Goal: Task Accomplishment & Management: Manage account settings

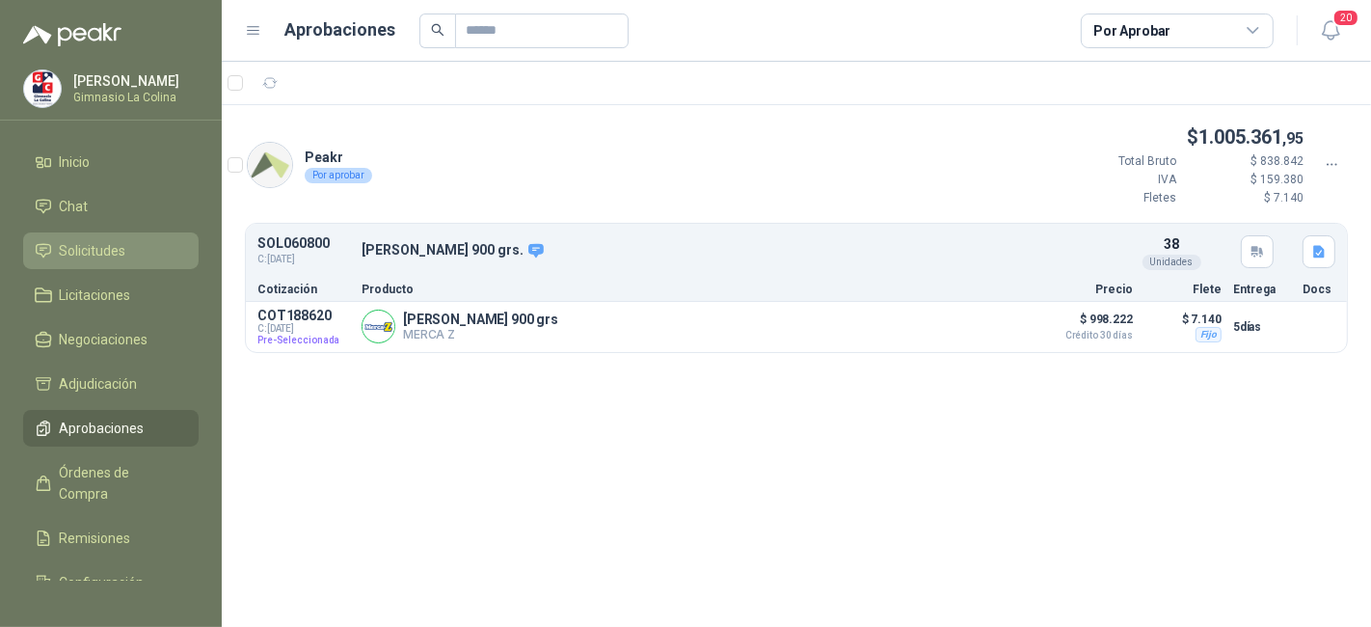
click at [85, 256] on span "Solicitudes" at bounding box center [93, 250] width 67 height 21
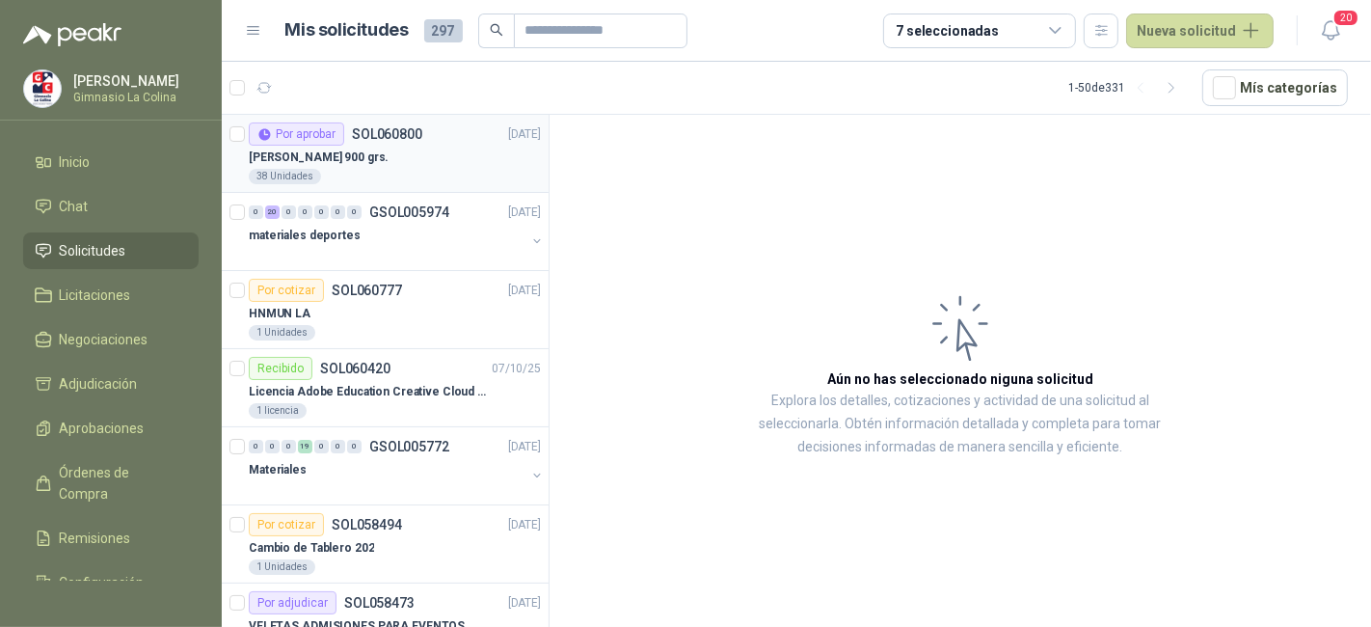
click at [454, 135] on div "Por aprobar SOL060800 14/10/25" at bounding box center [395, 133] width 292 height 23
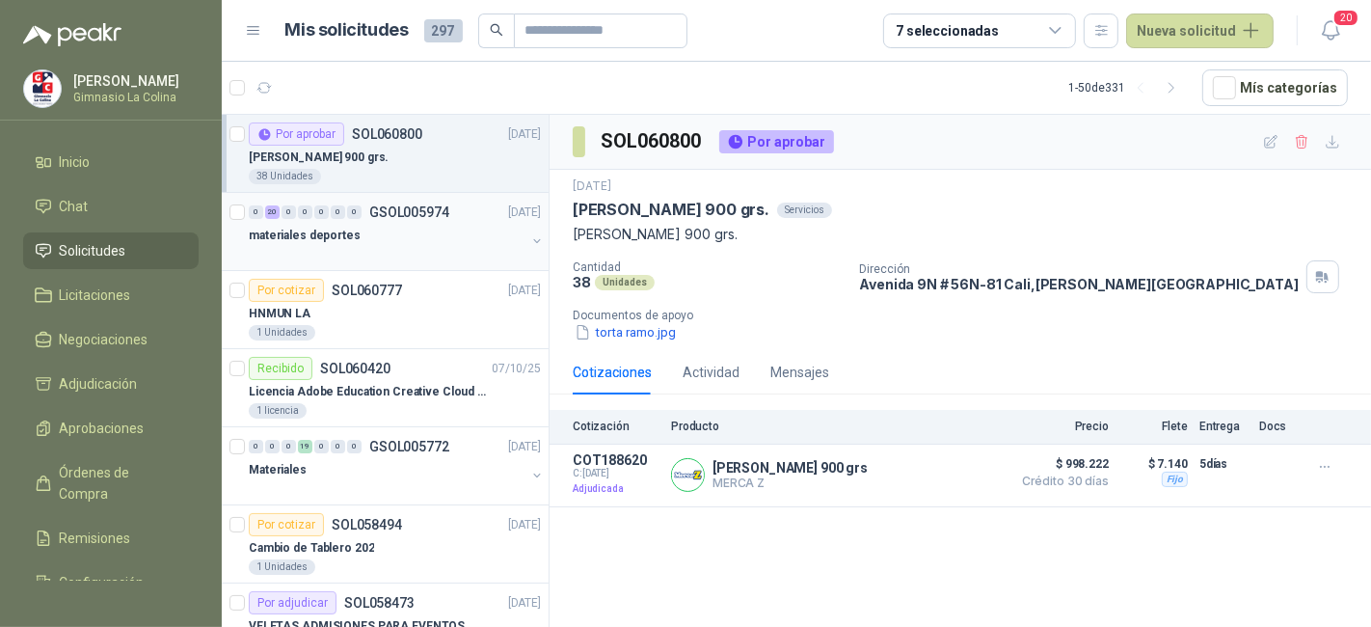
click at [418, 221] on div "0 20 0 0 0 0 0 GSOL005974 14/10/25" at bounding box center [397, 212] width 296 height 23
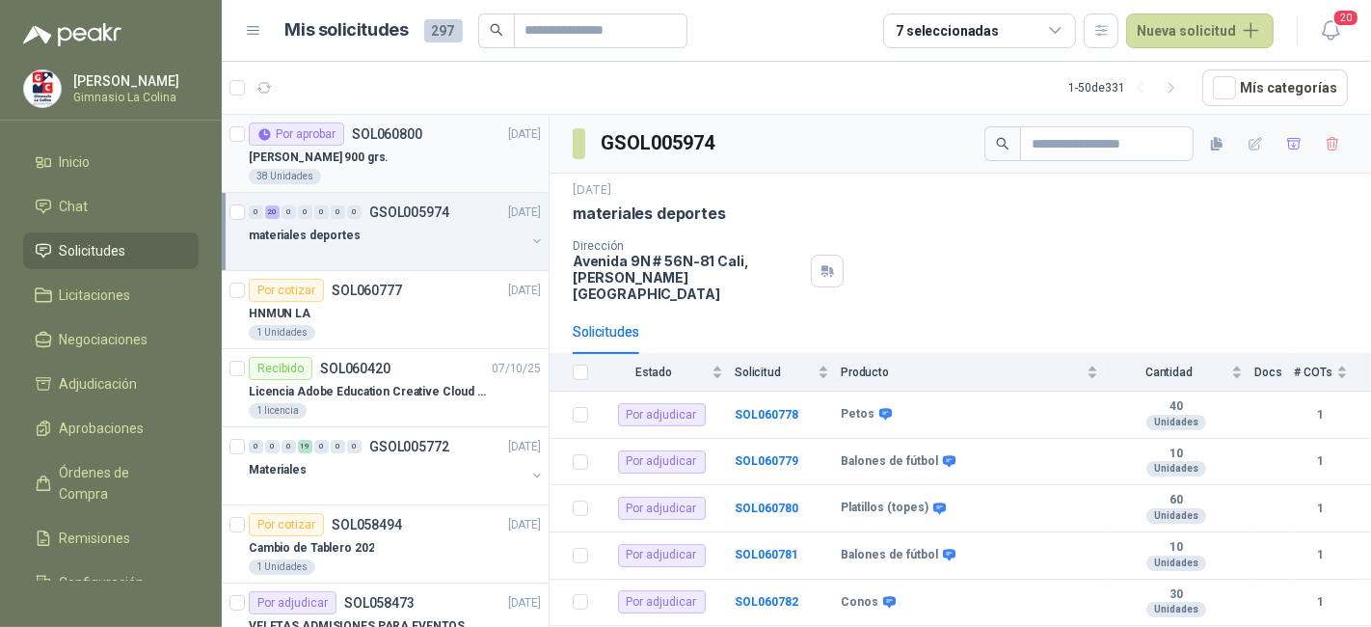
click at [432, 158] on div "[PERSON_NAME] 900 grs." at bounding box center [395, 157] width 292 height 23
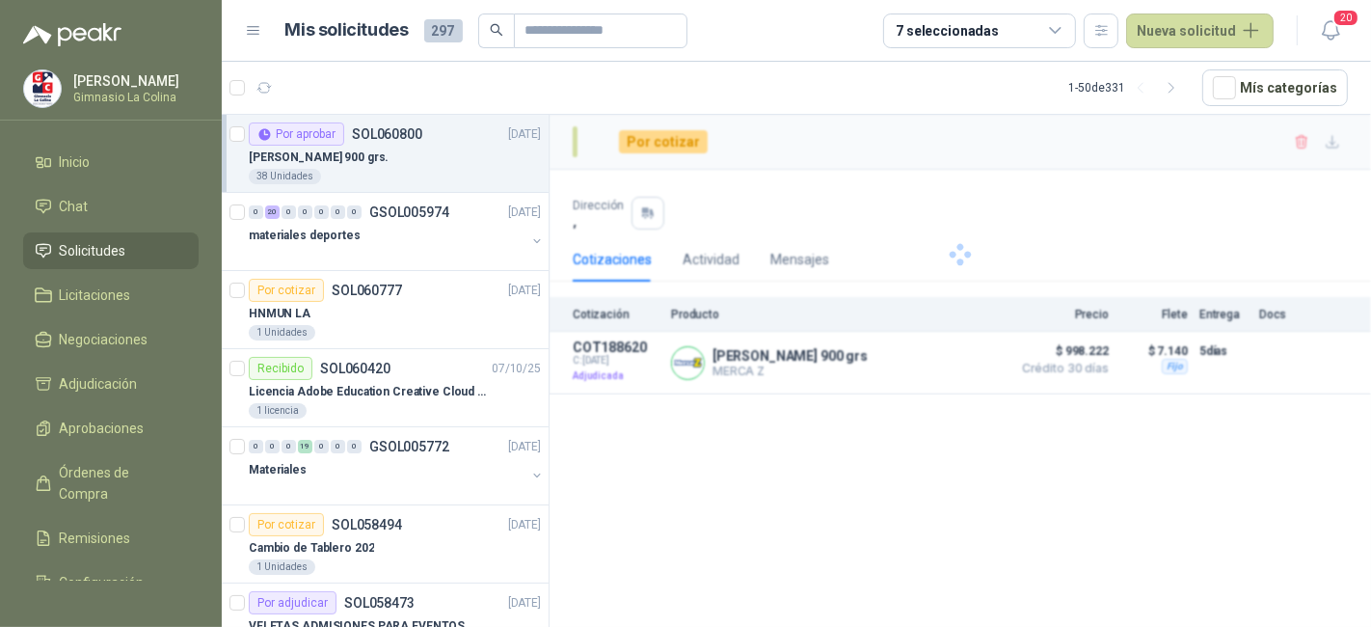
drag, startPoint x: 432, startPoint y: 158, endPoint x: 410, endPoint y: 164, distance: 22.9
click at [410, 164] on div "[PERSON_NAME] 900 grs." at bounding box center [395, 157] width 292 height 23
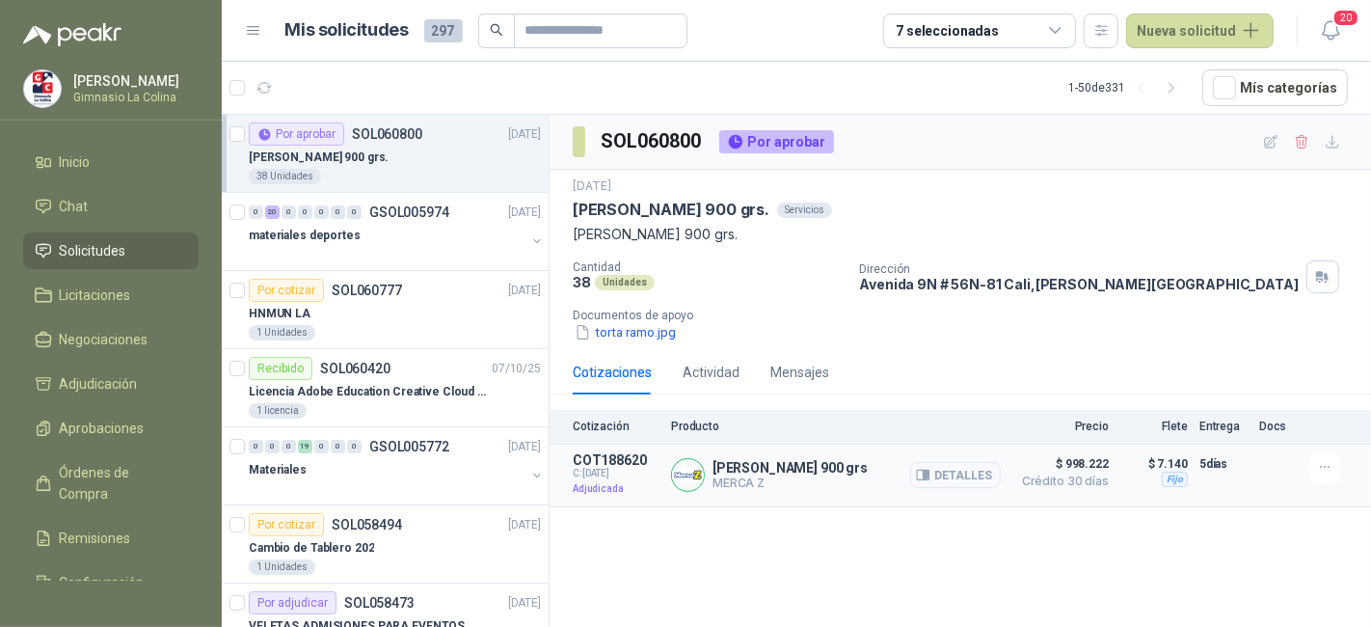
click at [975, 468] on button "Detalles" at bounding box center [955, 475] width 91 height 26
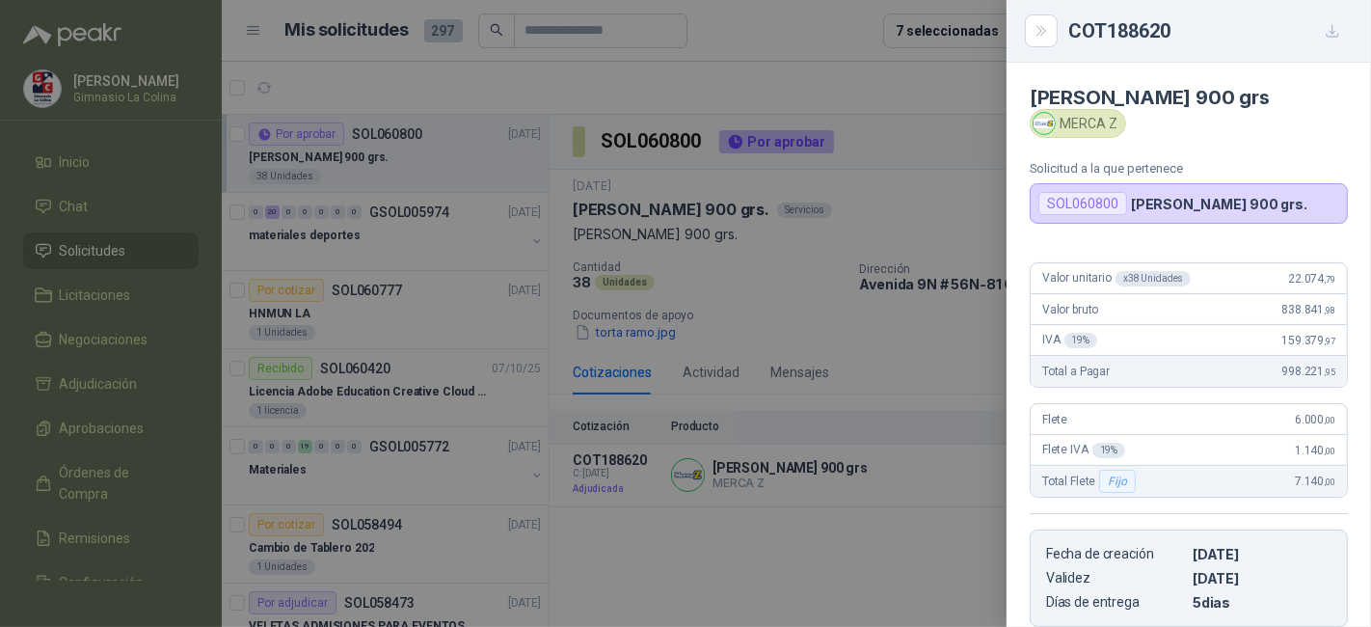
scroll to position [316, 0]
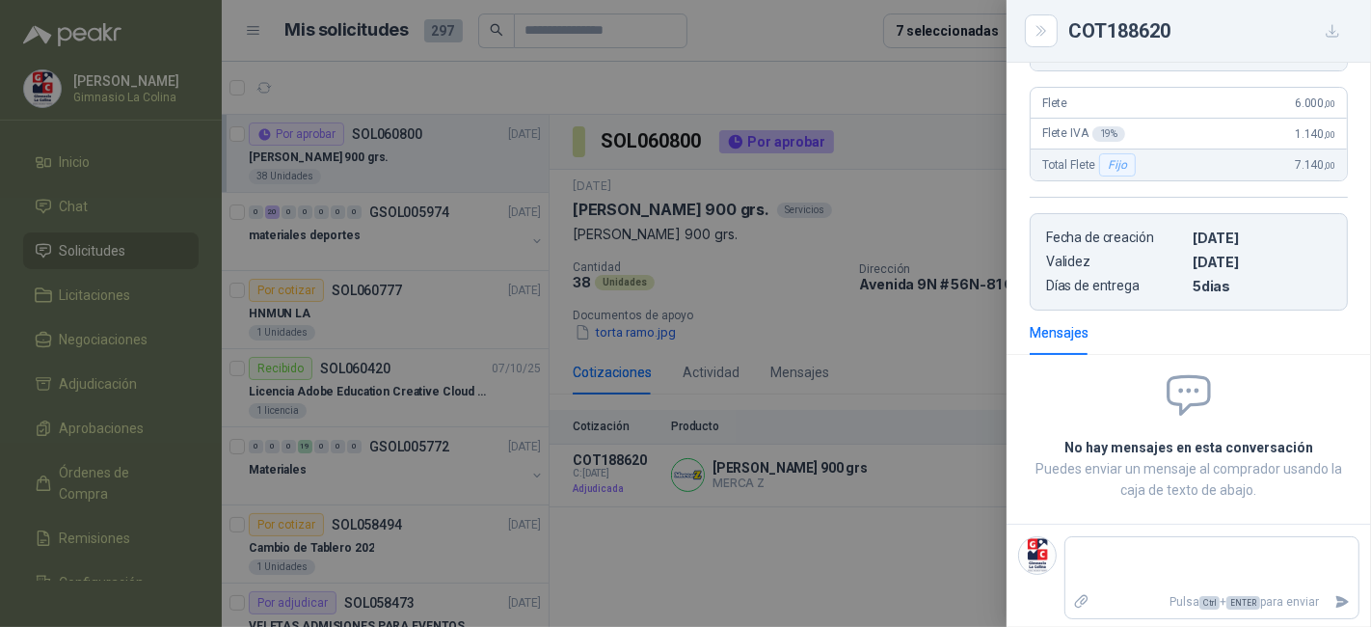
click at [646, 77] on div at bounding box center [685, 313] width 1371 height 627
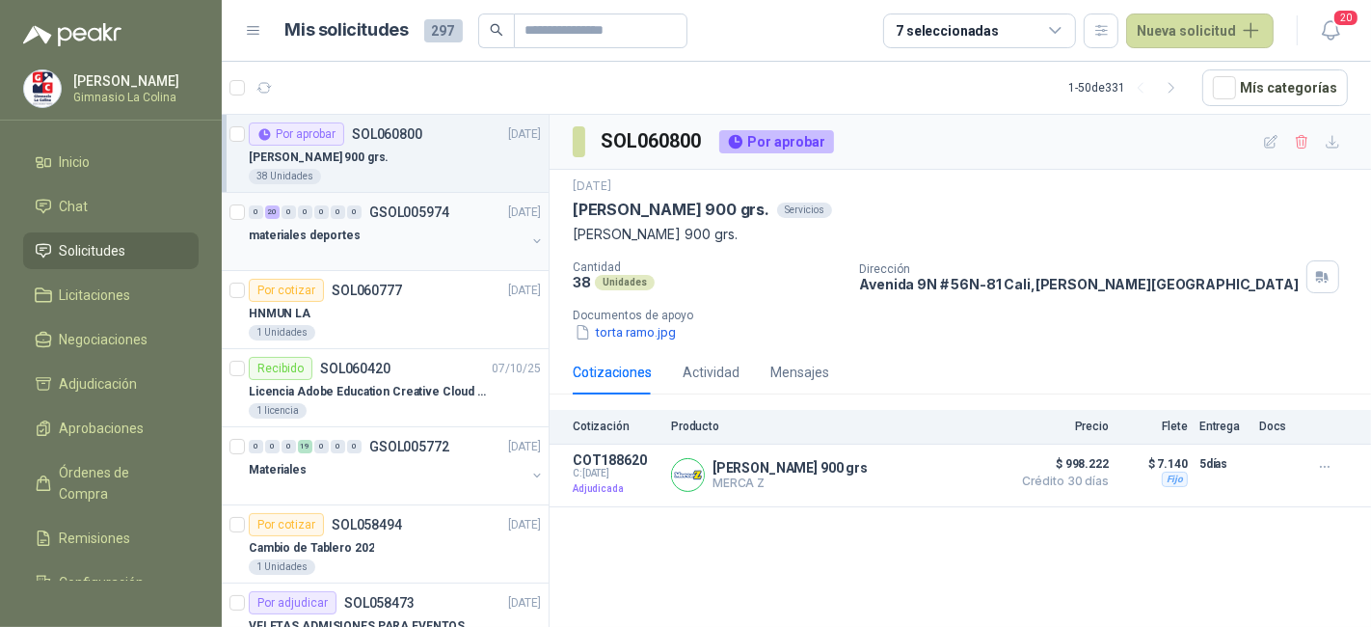
click at [500, 252] on div at bounding box center [387, 254] width 277 height 15
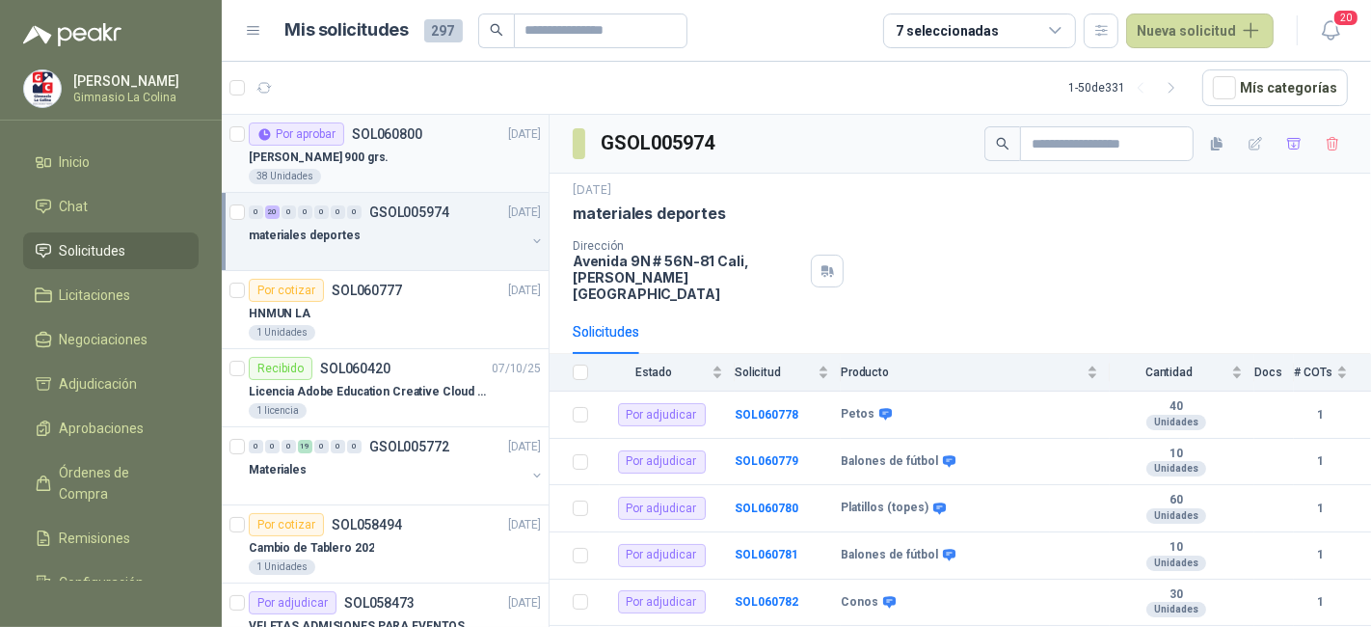
click at [471, 169] on div "38 Unidades" at bounding box center [395, 176] width 292 height 15
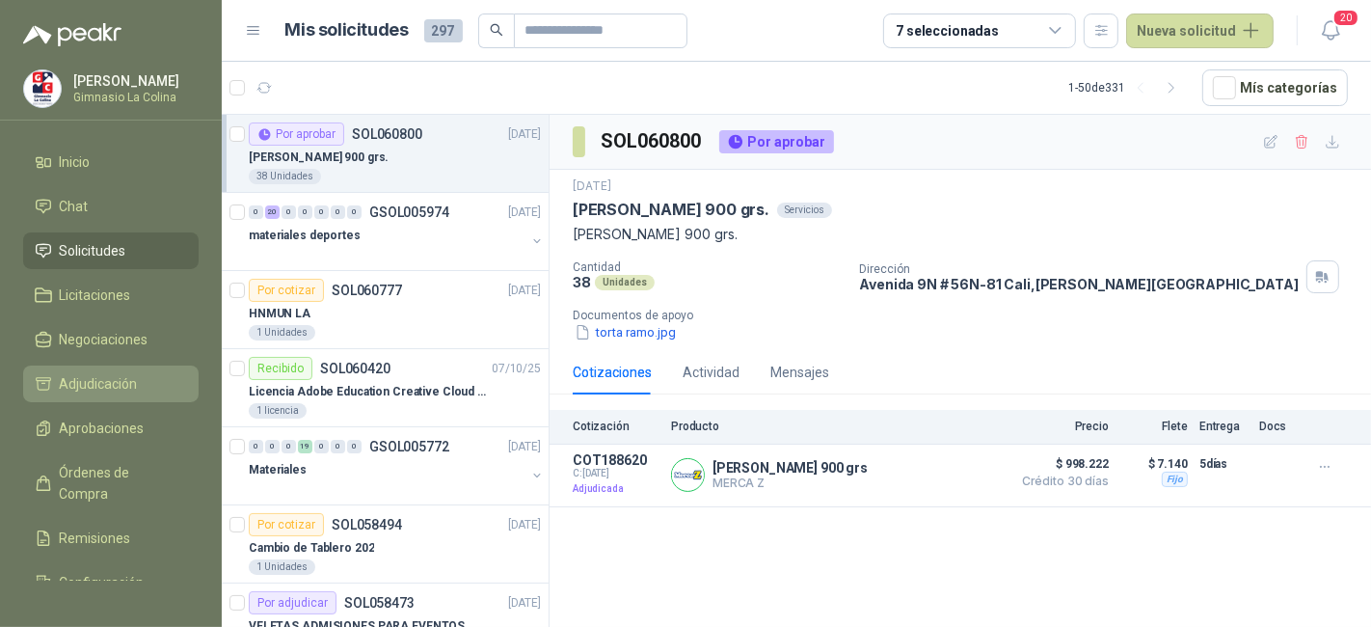
click at [113, 385] on span "Adjudicación" at bounding box center [99, 383] width 78 height 21
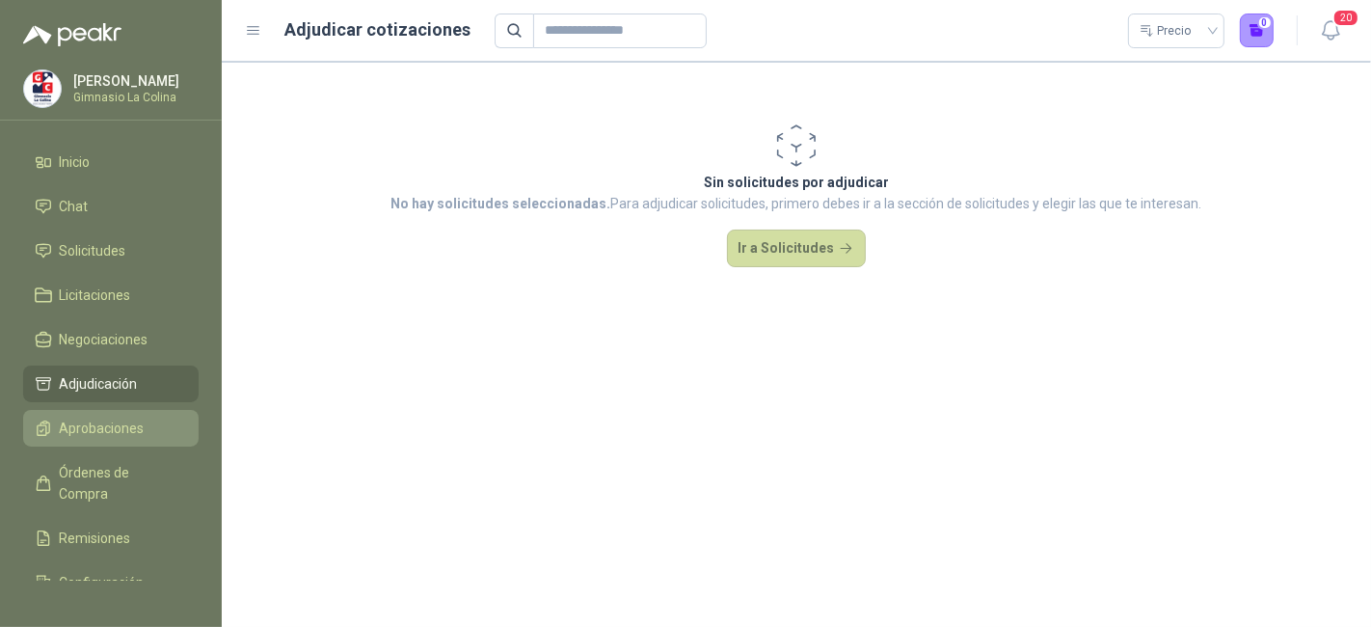
click at [129, 427] on span "Aprobaciones" at bounding box center [102, 428] width 85 height 21
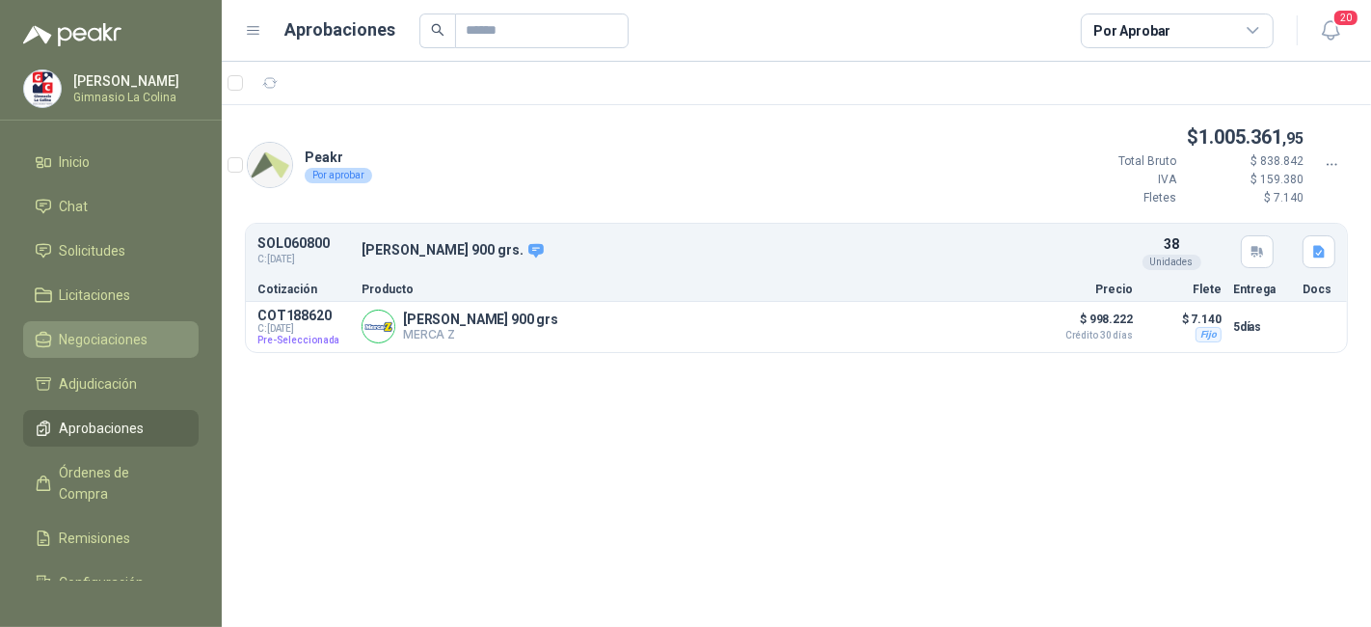
scroll to position [93, 0]
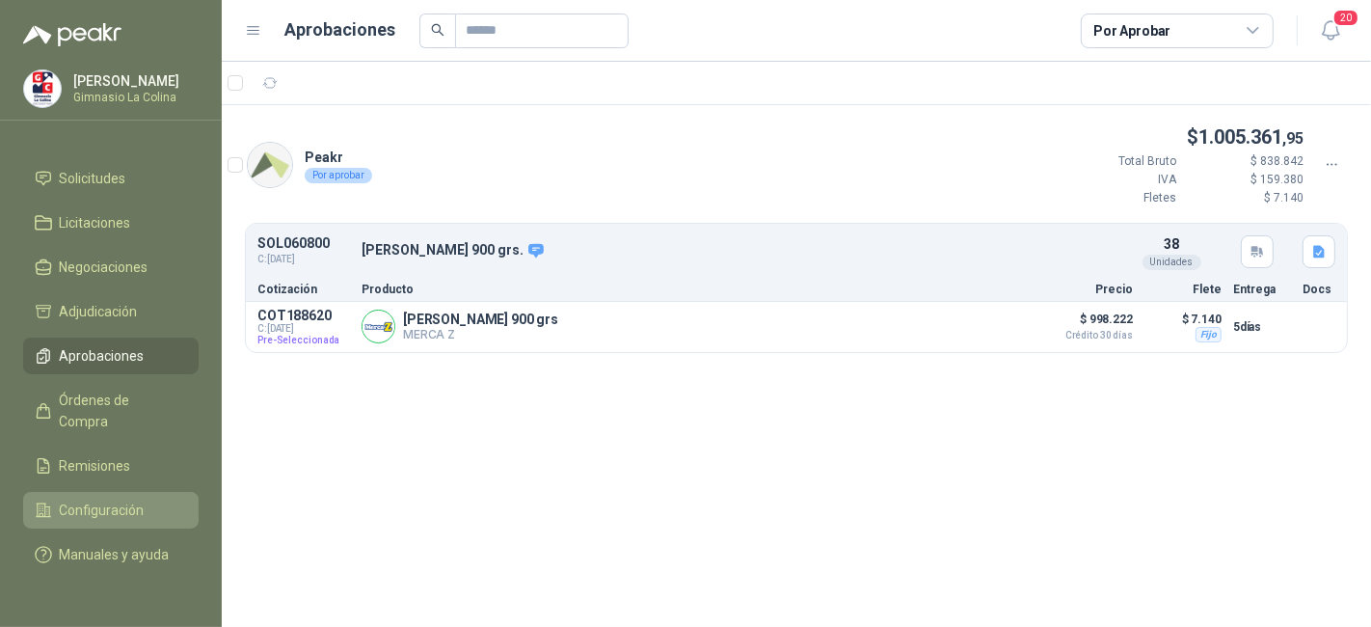
click at [135, 500] on span "Configuración" at bounding box center [102, 510] width 85 height 21
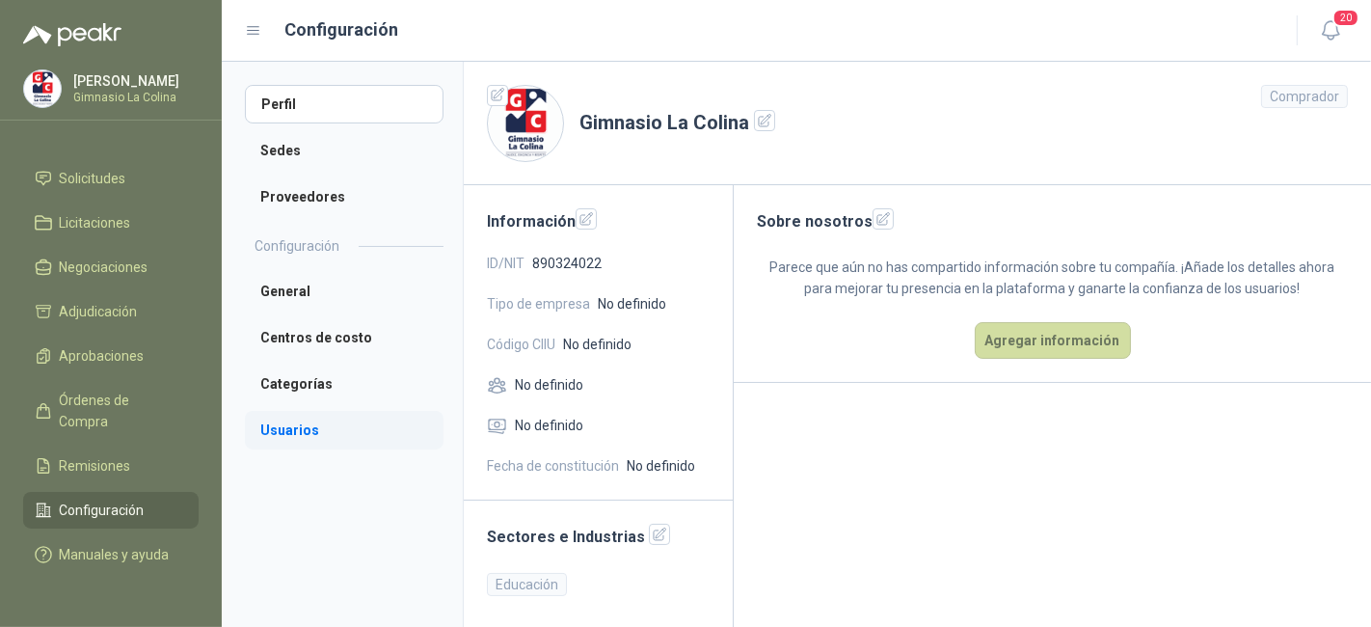
click at [340, 421] on li "Usuarios" at bounding box center [344, 430] width 199 height 39
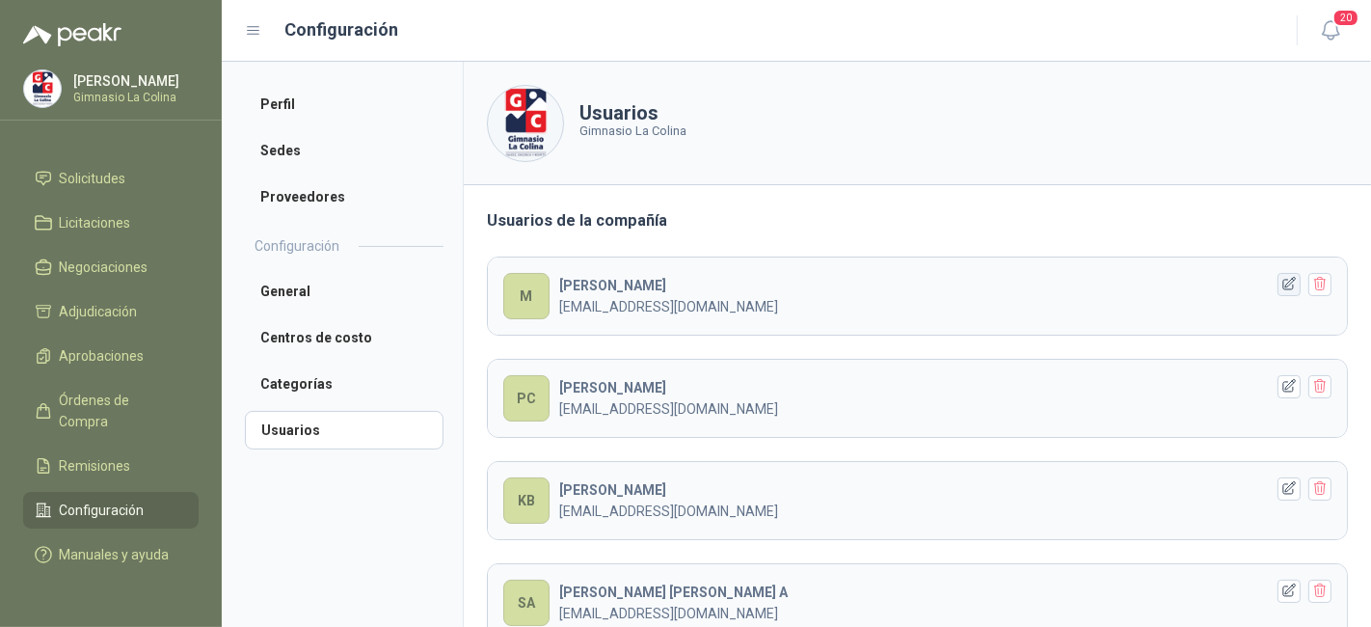
click at [1282, 282] on icon "button" at bounding box center [1290, 284] width 16 height 16
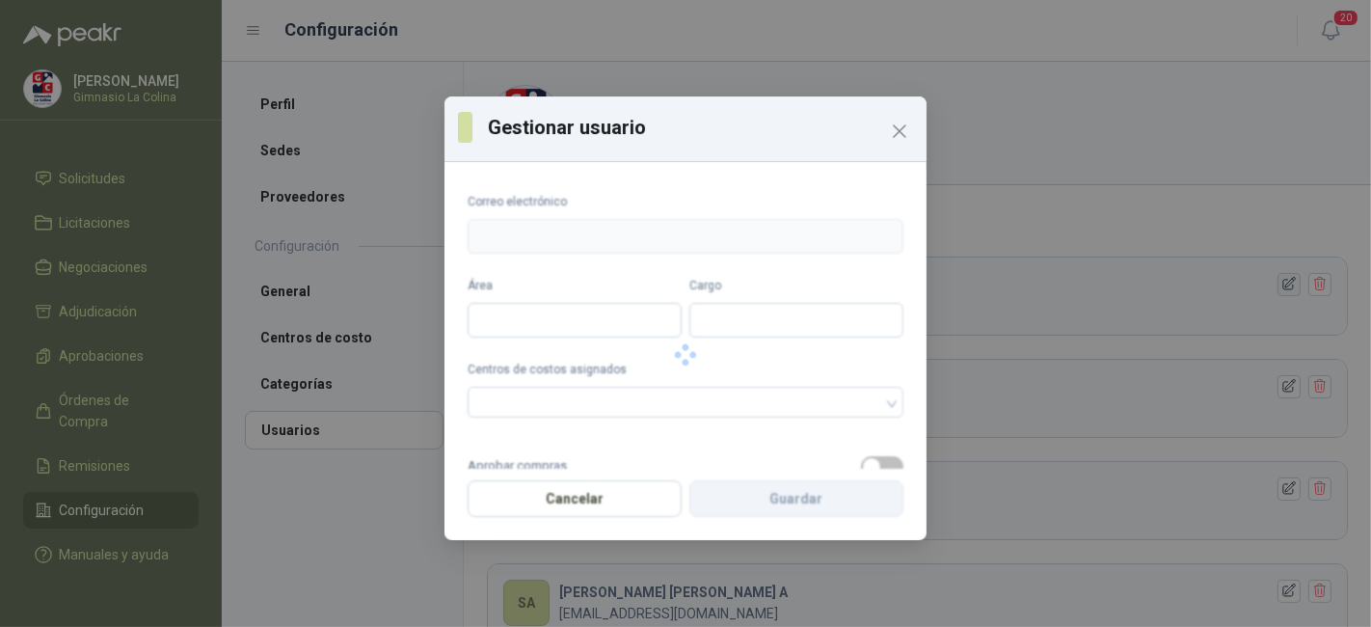
type input "**********"
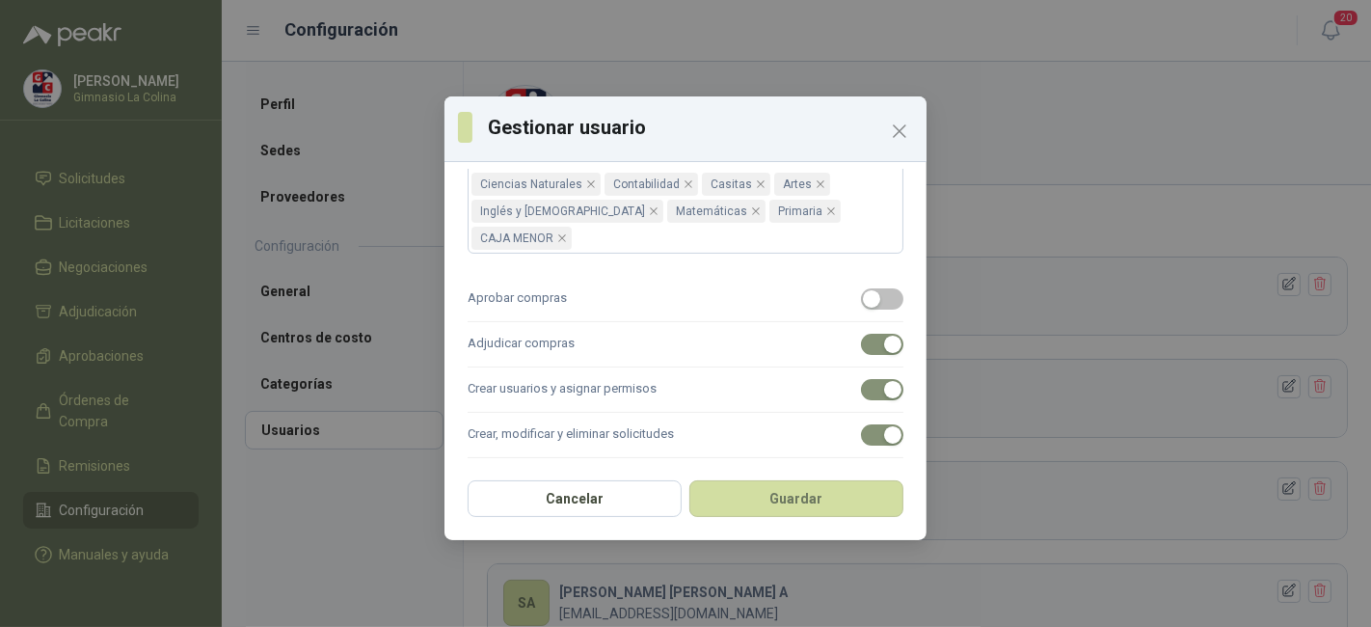
scroll to position [335, 0]
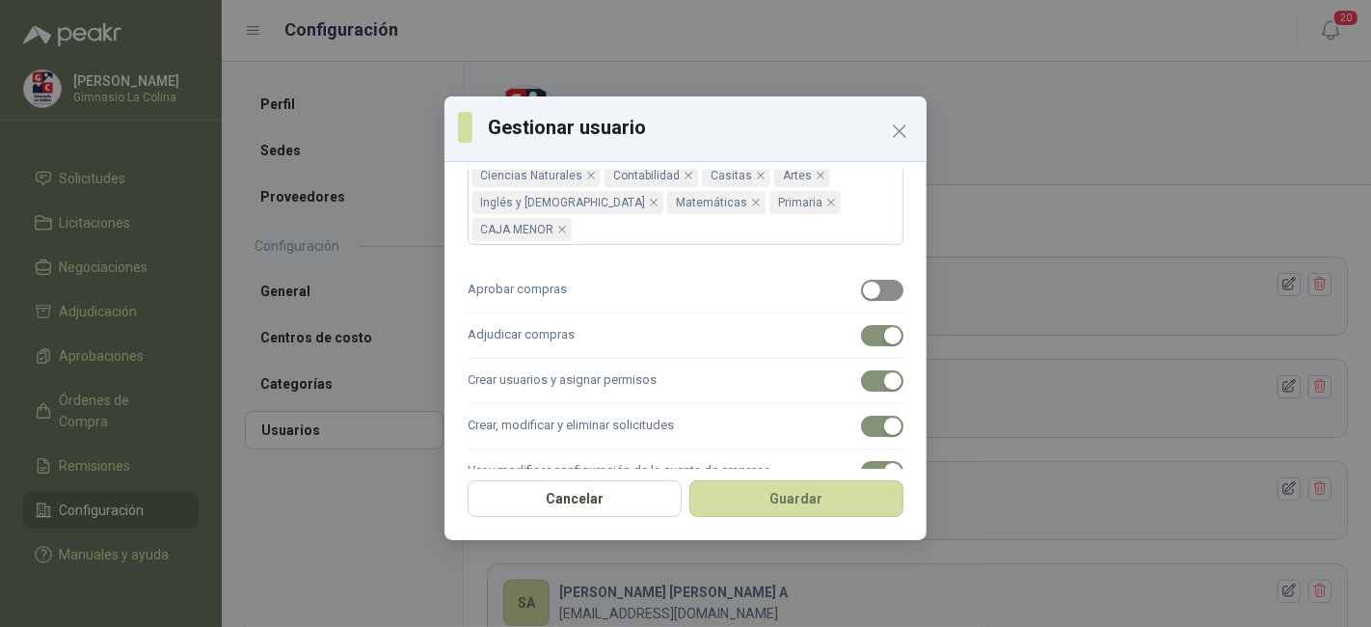
click at [879, 280] on span "button" at bounding box center [882, 290] width 42 height 21
click at [804, 497] on button "Guardar" at bounding box center [797, 498] width 214 height 37
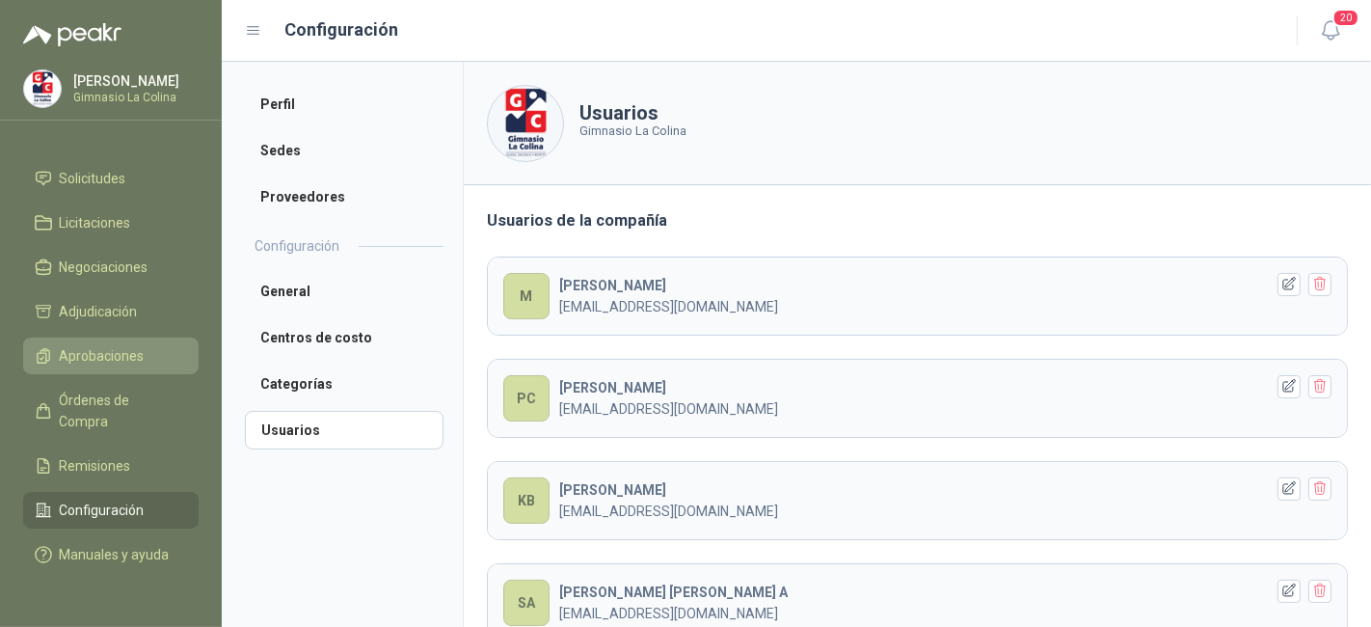
click at [129, 345] on span "Aprobaciones" at bounding box center [102, 355] width 85 height 21
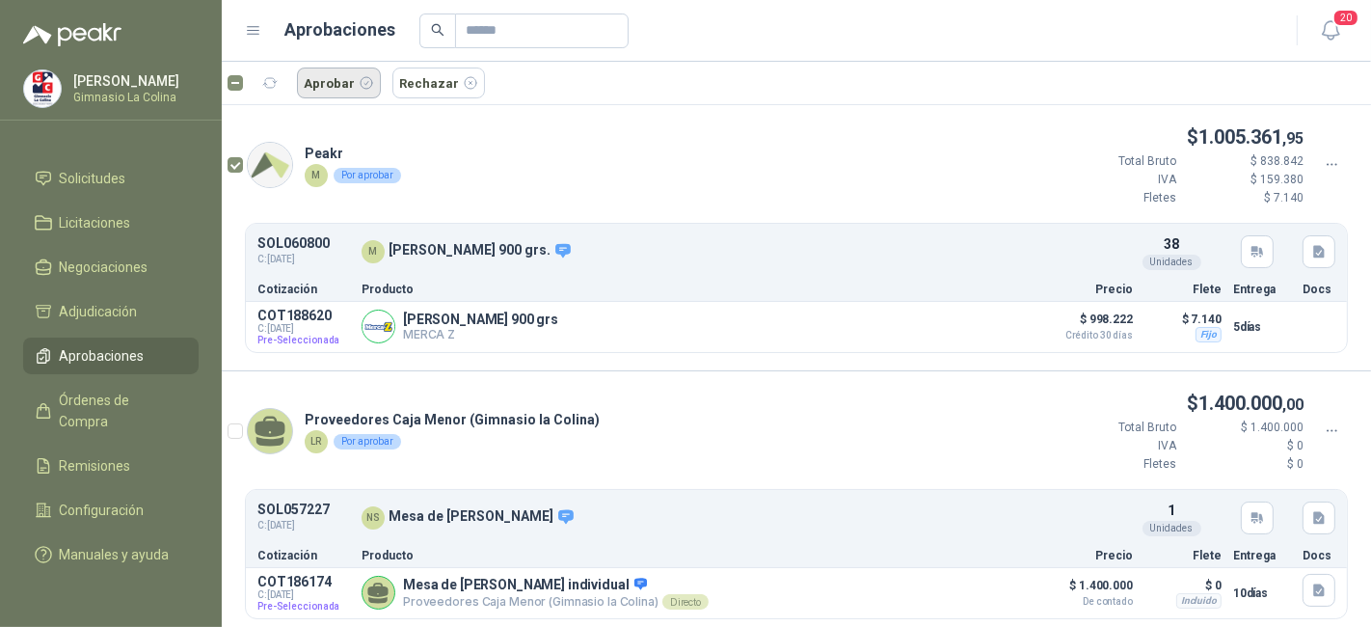
click at [322, 75] on button "Aprobar" at bounding box center [339, 83] width 84 height 31
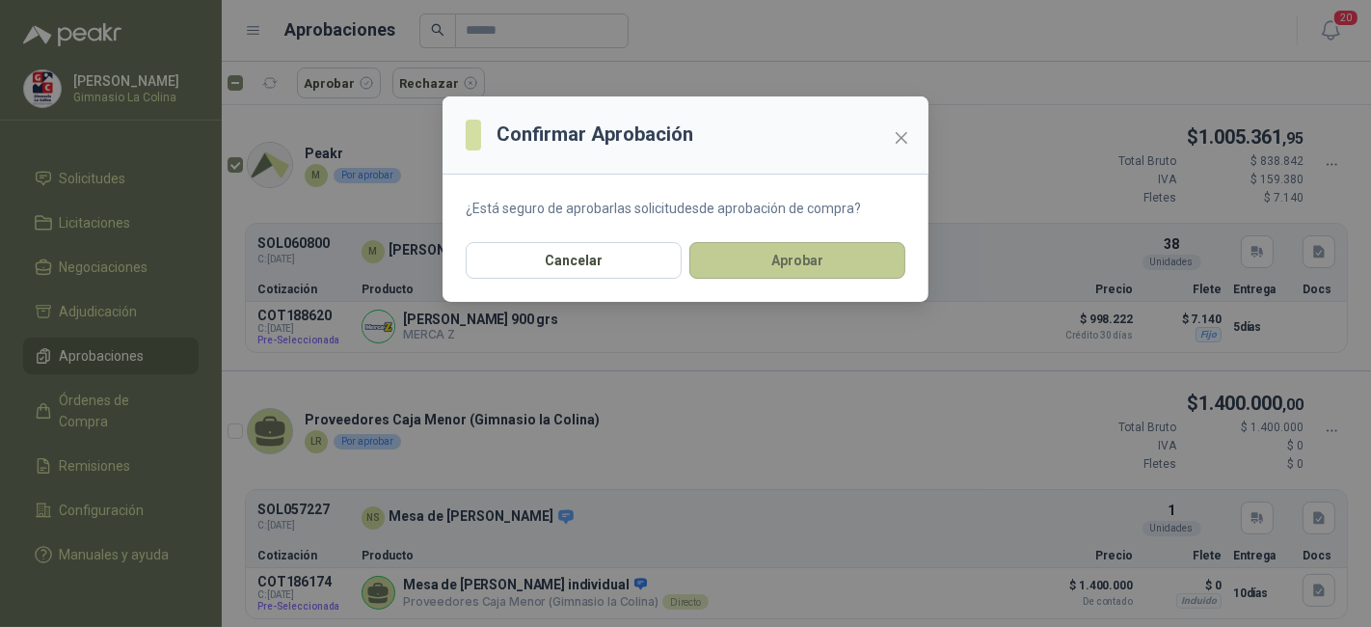
click at [752, 250] on button "Aprobar" at bounding box center [798, 260] width 216 height 37
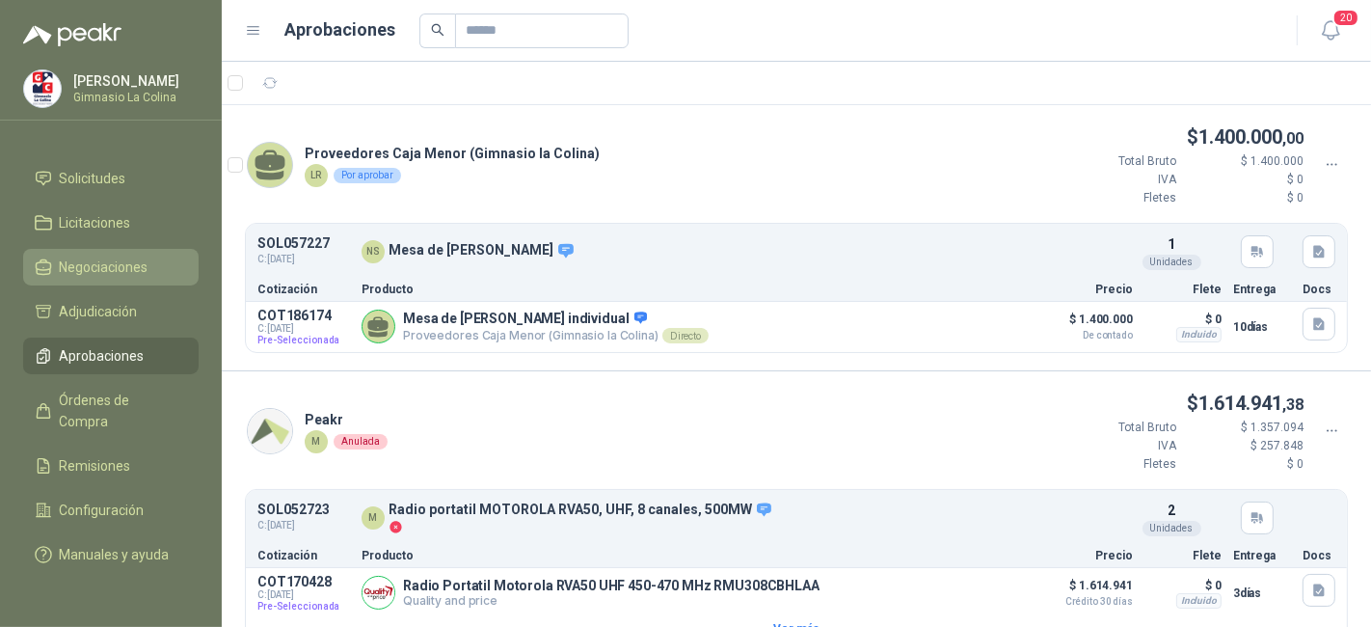
click at [150, 257] on li "Negociaciones" at bounding box center [111, 267] width 152 height 21
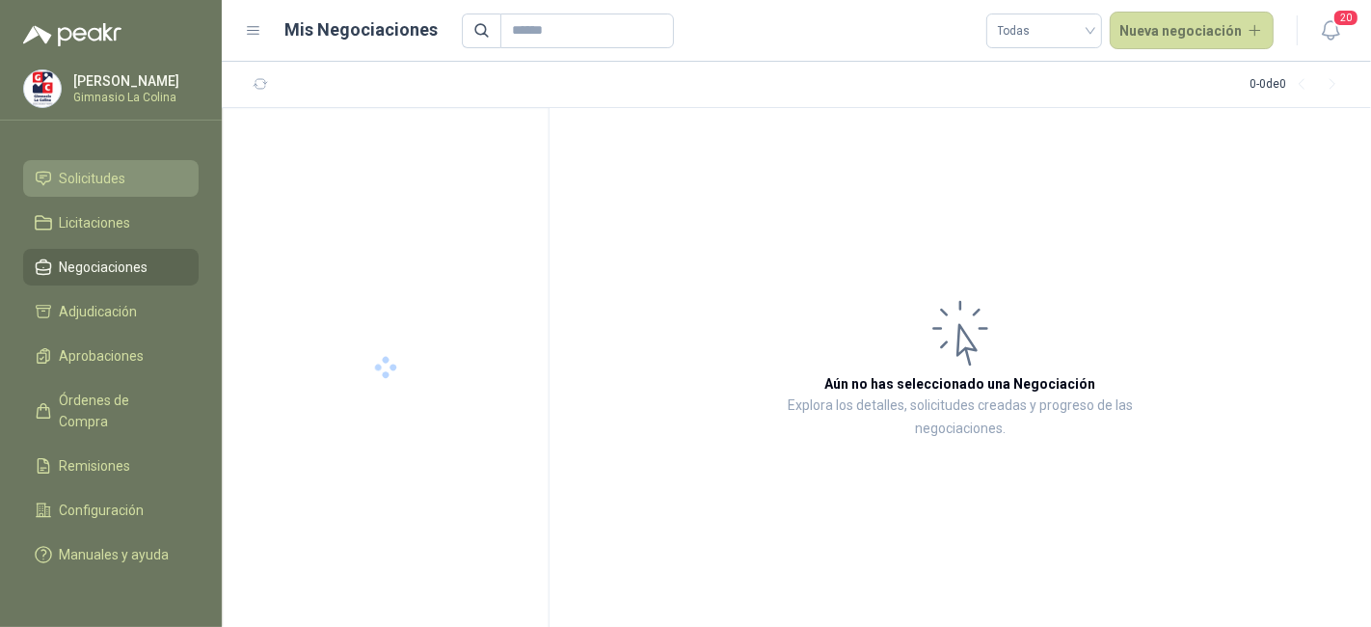
drag, startPoint x: 137, startPoint y: 134, endPoint x: 132, endPoint y: 163, distance: 29.3
click at [132, 163] on menu "[PERSON_NAME] La [PERSON_NAME] Chat Solicitudes Licitaciones Negociaciones Adju…" at bounding box center [111, 313] width 222 height 627
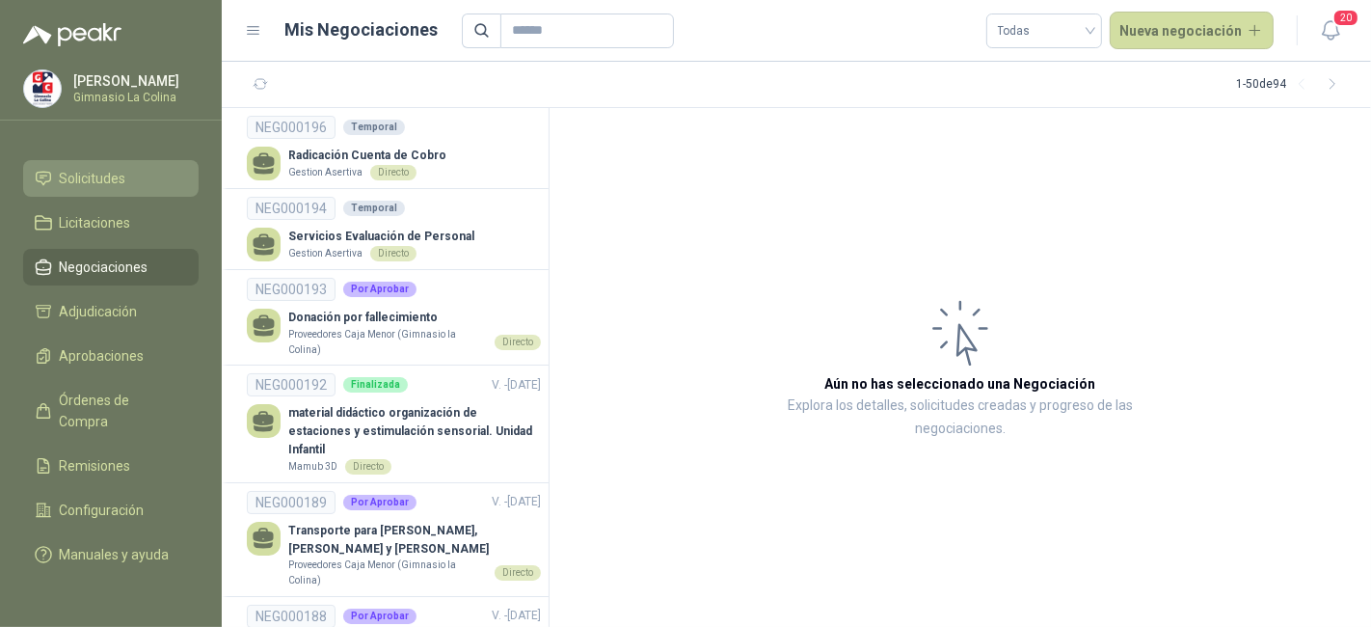
click at [132, 168] on li "Solicitudes" at bounding box center [111, 178] width 152 height 21
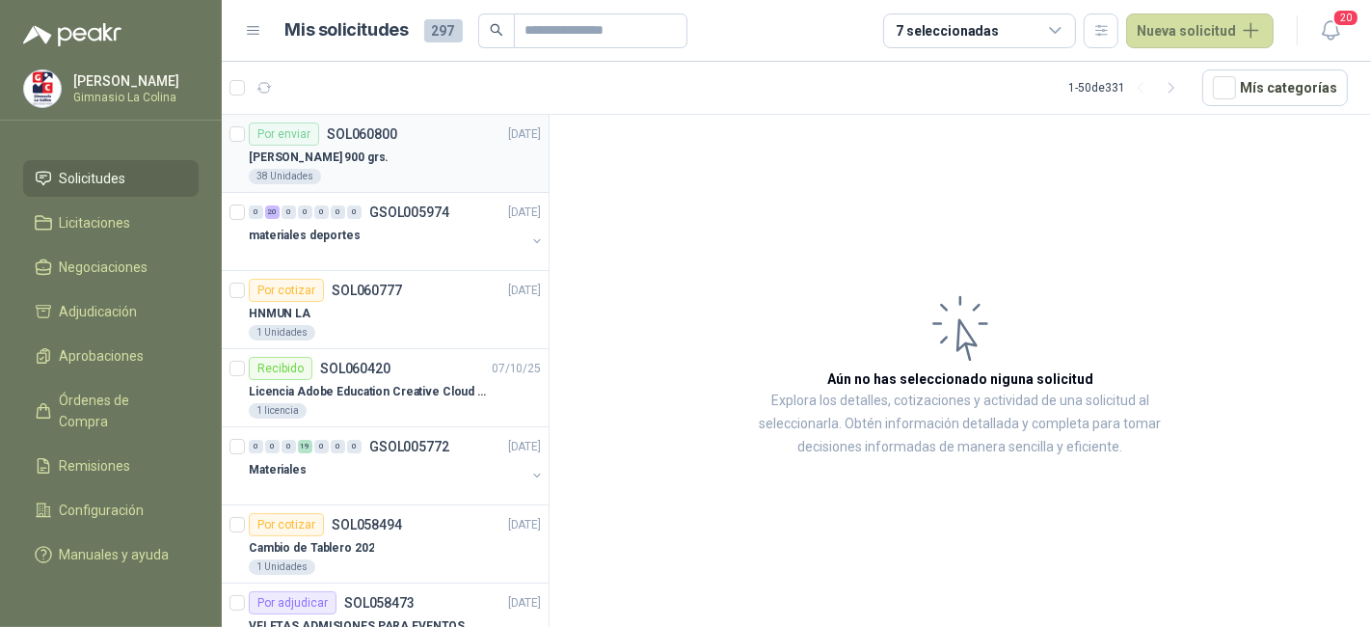
click at [433, 135] on div "Por enviar SOL060800 [DATE]" at bounding box center [395, 133] width 292 height 23
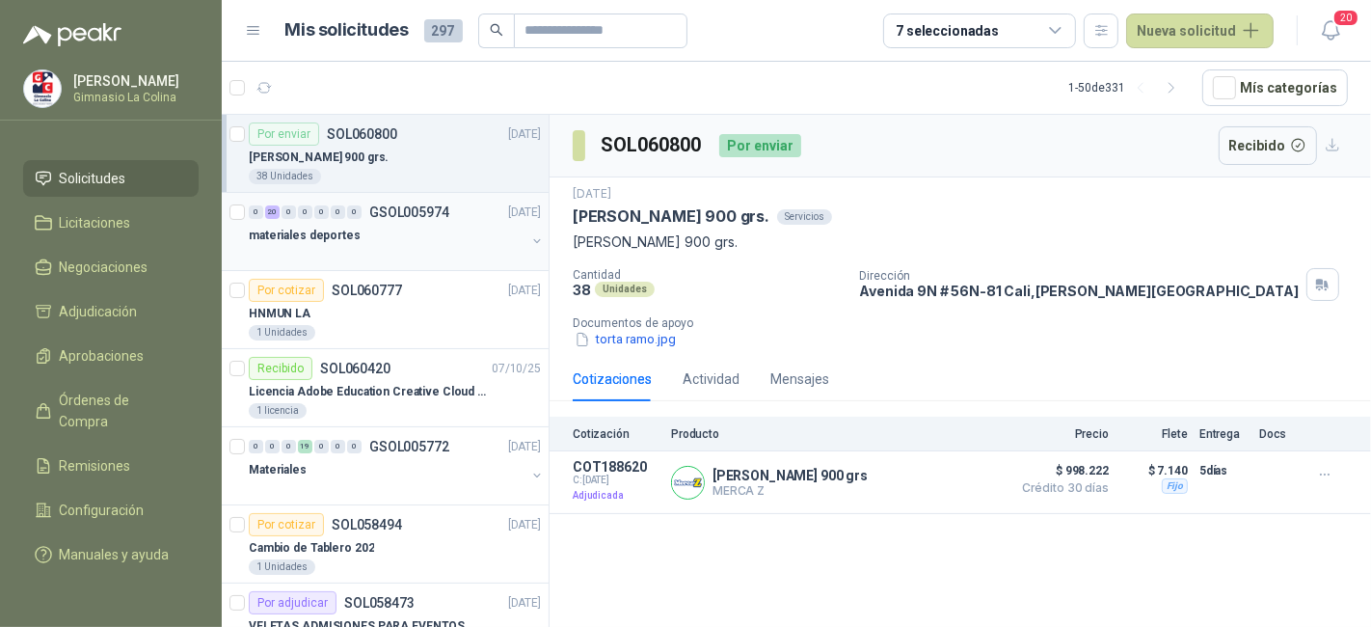
click at [366, 242] on div "materiales deportes" at bounding box center [387, 235] width 277 height 23
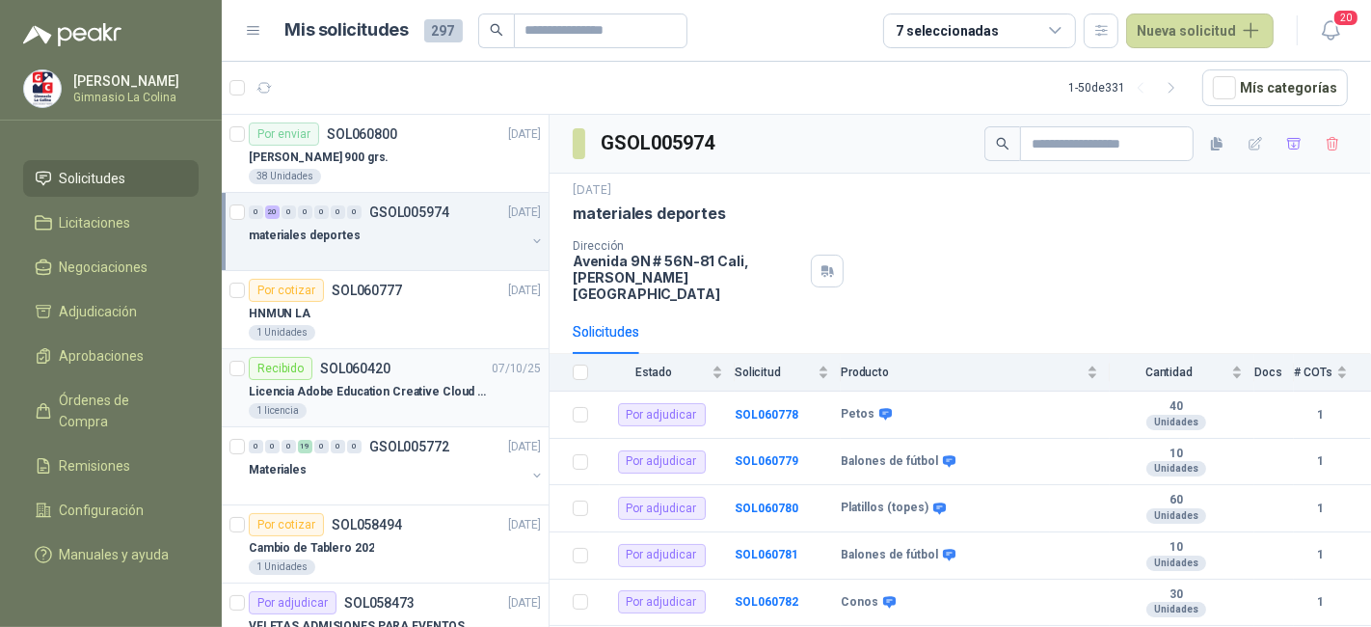
click at [376, 420] on article "Recibido SOL060420 [DATE] Licencia Adobe Education Creative Cloud for enterpris…" at bounding box center [385, 388] width 327 height 78
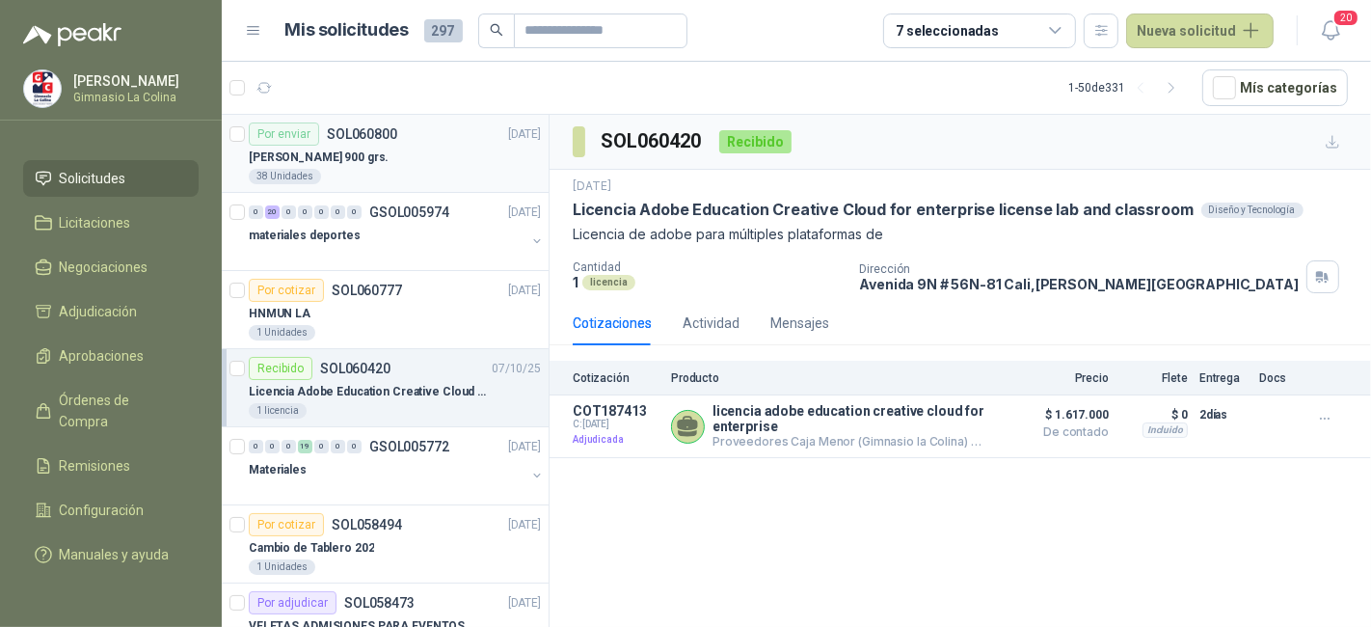
click at [365, 129] on p "SOL060800" at bounding box center [362, 134] width 70 height 14
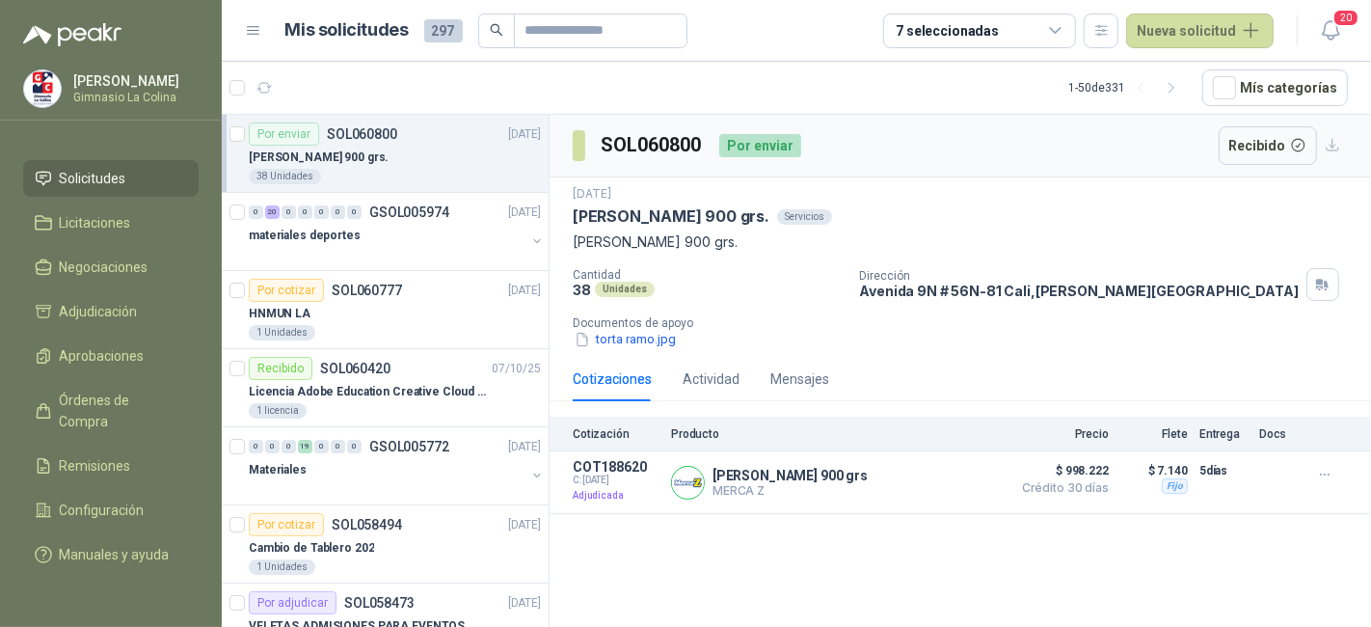
click at [484, 103] on article "1 - 50 de 331 Mís categorías" at bounding box center [797, 88] width 1150 height 52
